Goal: Find contact information: Find contact information

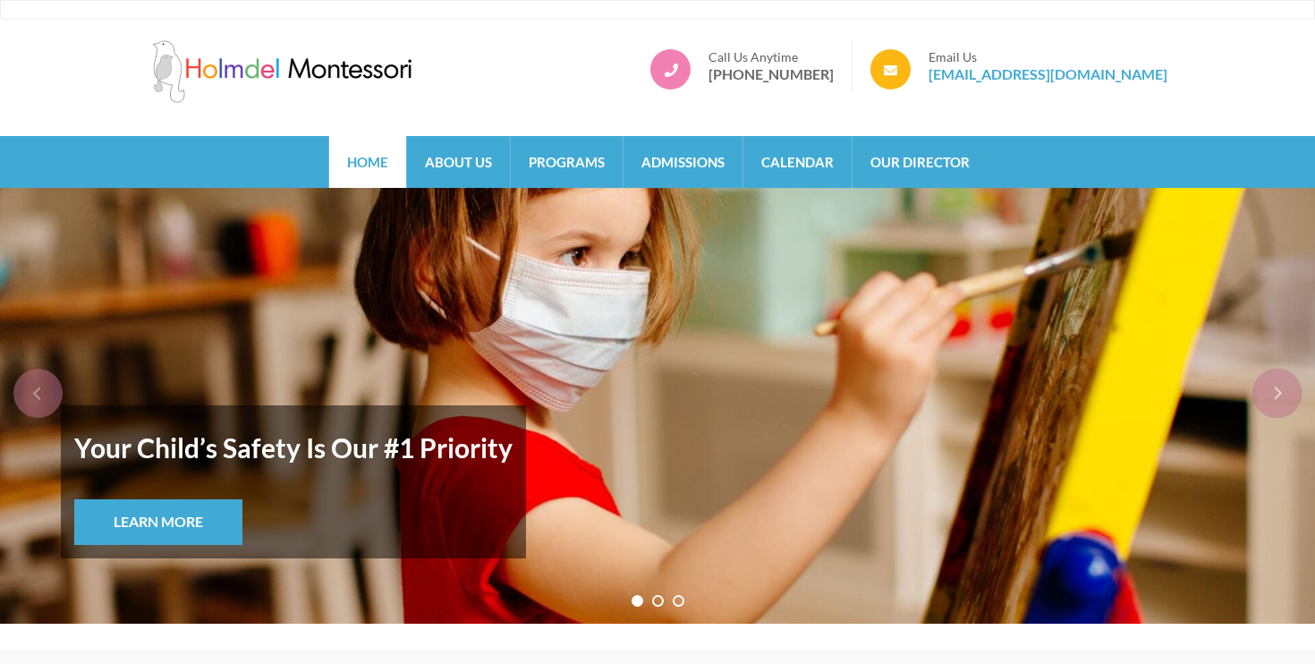
drag, startPoint x: 1185, startPoint y: 72, endPoint x: 981, endPoint y: 79, distance: 204.1
click at [981, 79] on div "[GEOGRAPHIC_DATA] Call Us Anytime [PHONE_NUMBER] Email Us [EMAIL_ADDRESS][DOMAI…" at bounding box center [657, 78] width 1315 height 116
click at [981, 117] on div "[GEOGRAPHIC_DATA] Call Us Anytime [PHONE_NUMBER] Email Us [EMAIL_ADDRESS][DOMAI…" at bounding box center [657, 78] width 1315 height 116
drag, startPoint x: 1173, startPoint y: 73, endPoint x: 1174, endPoint y: 101, distance: 27.7
click at [1174, 101] on div "[GEOGRAPHIC_DATA] Call Us Anytime [PHONE_NUMBER] Email Us [EMAIL_ADDRESS][DOMAI…" at bounding box center [657, 74] width 1047 height 69
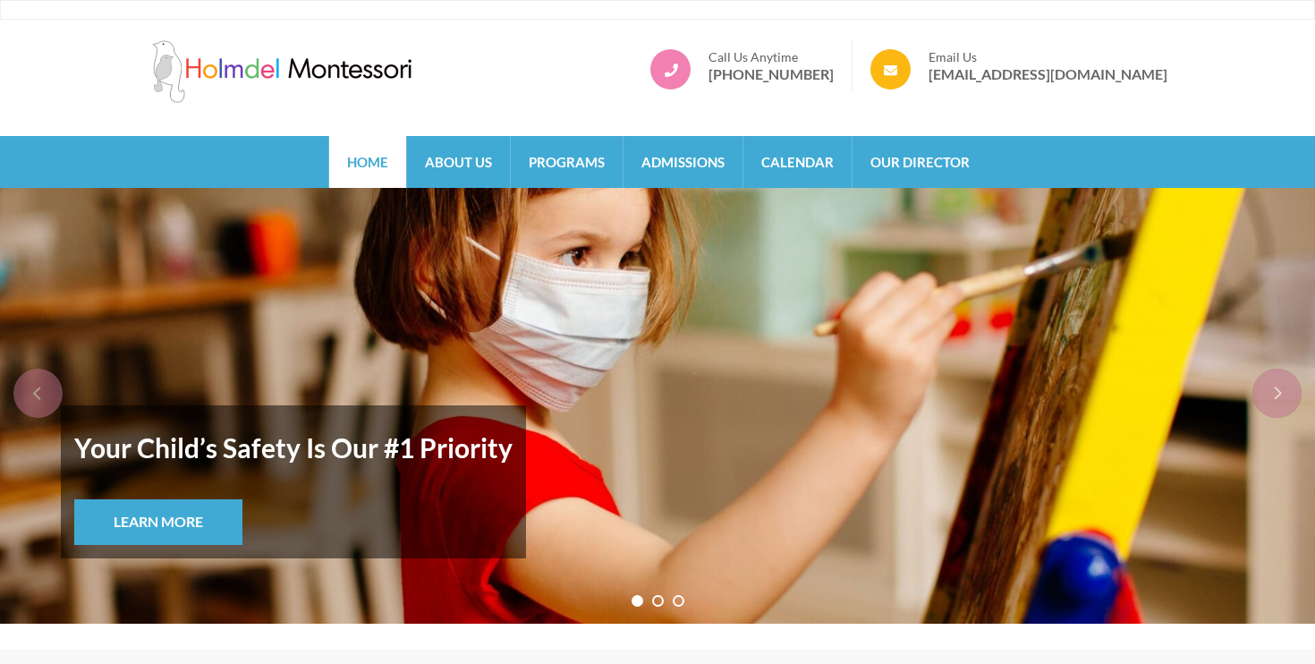
click at [1195, 77] on div "[GEOGRAPHIC_DATA] Call Us Anytime [PHONE_NUMBER] Email Us [EMAIL_ADDRESS][DOMAI…" at bounding box center [657, 78] width 1315 height 116
drag, startPoint x: 1182, startPoint y: 76, endPoint x: 1166, endPoint y: 82, distance: 17.3
click at [1166, 82] on div "[GEOGRAPHIC_DATA] Call Us Anytime [PHONE_NUMBER] Email Us [EMAIL_ADDRESS][DOMAI…" at bounding box center [657, 78] width 1315 height 116
copy ul "Call Us Anytime [PHONE_NUMBER] Email Us [EMAIL_ADDRESS][DOMAIN_NAME]"
click at [922, 159] on link "Our Director" at bounding box center [920, 162] width 135 height 52
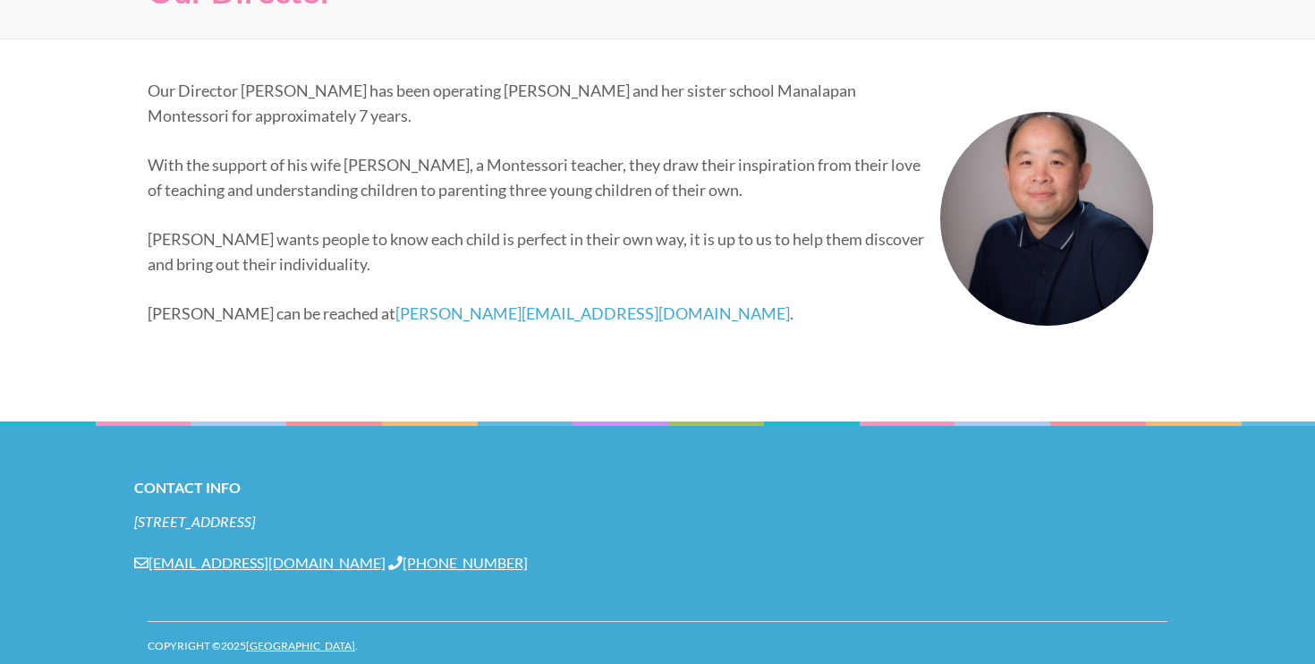
scroll to position [269, 0]
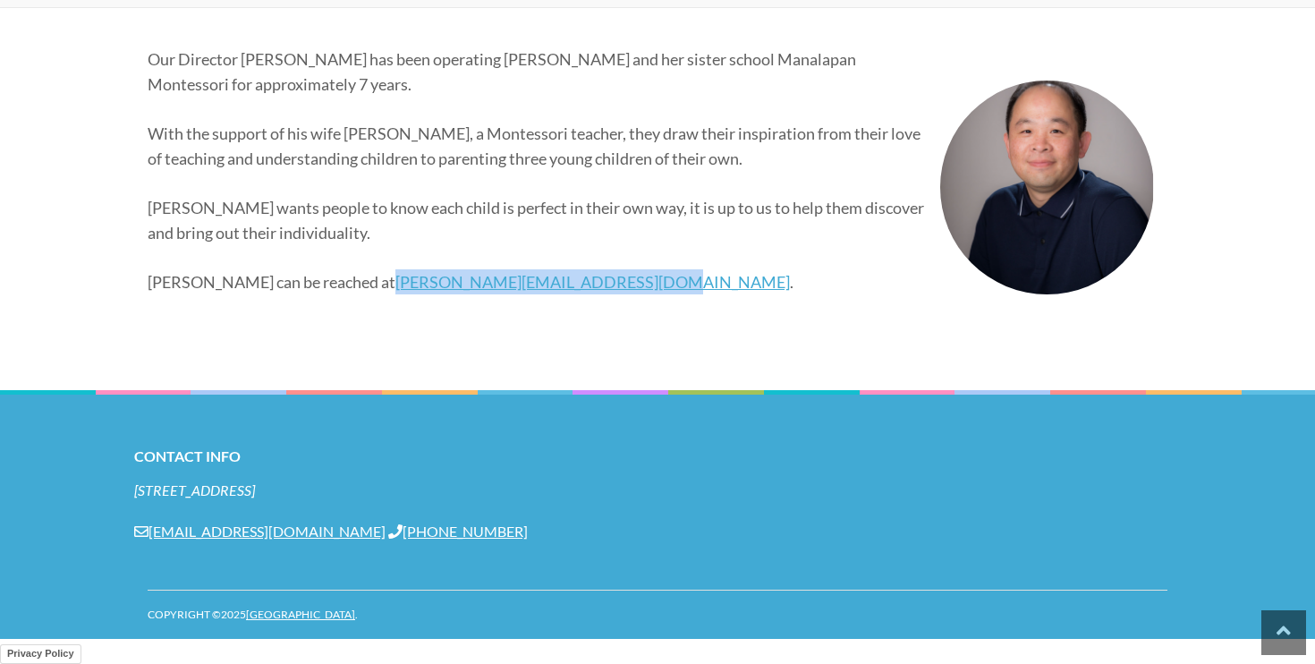
drag, startPoint x: 564, startPoint y: 284, endPoint x: 310, endPoint y: 282, distance: 253.2
click at [310, 282] on p "Alex can be reached at alex@holmdelmontessorischool.com ." at bounding box center [651, 281] width 1006 height 25
copy link "alex@holmdelmontessorischool.com"
